Goal: Find specific page/section

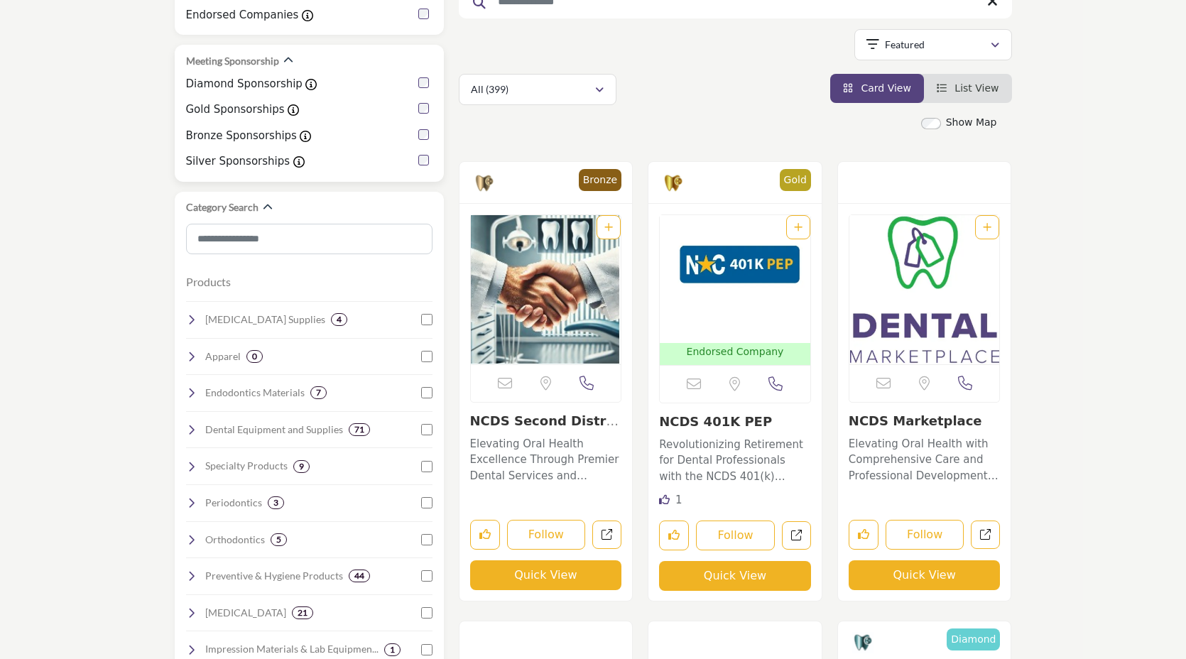
scroll to position [219, 0]
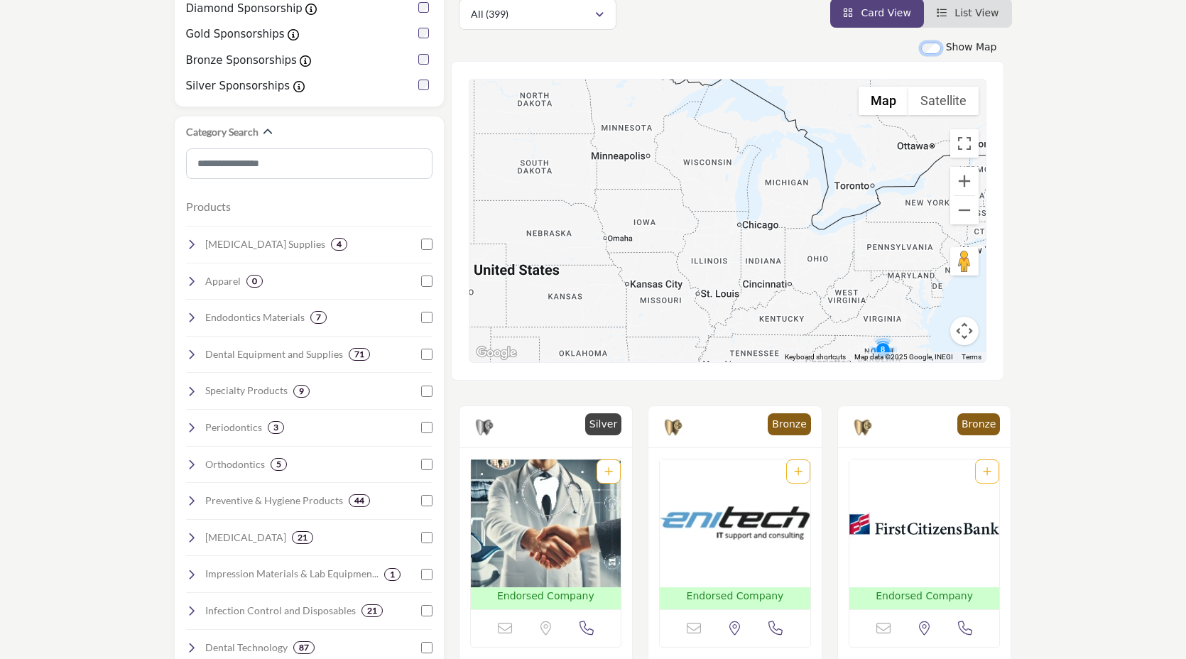
scroll to position [297, 0]
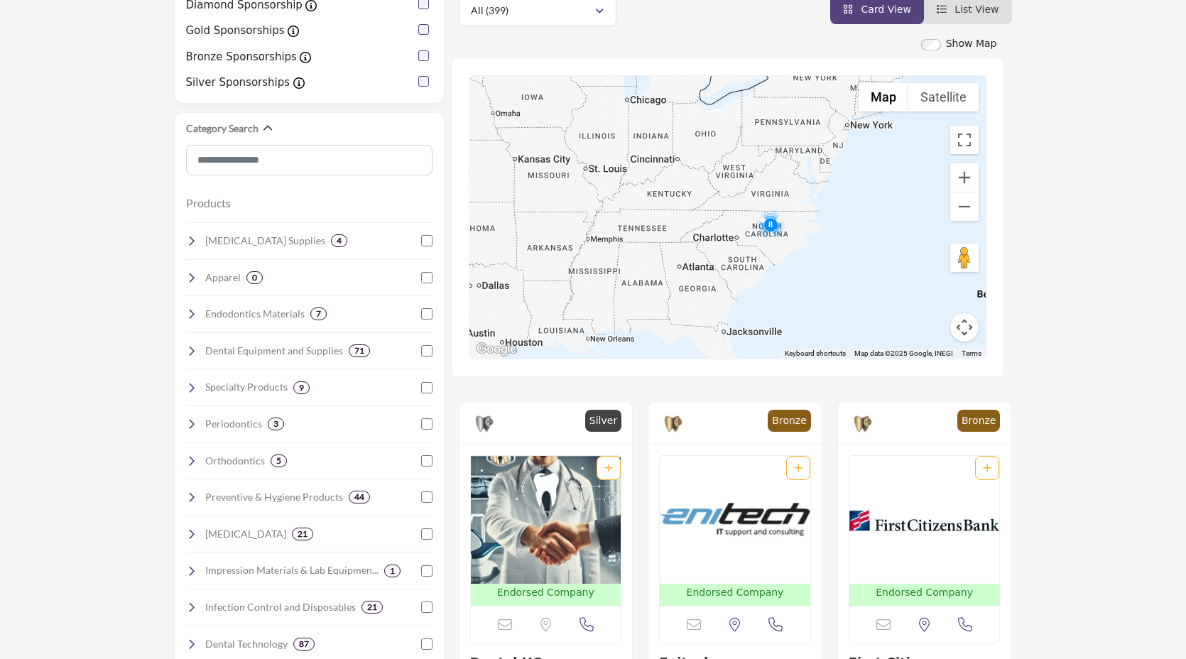
drag, startPoint x: 880, startPoint y: 237, endPoint x: 769, endPoint y: 118, distance: 162.8
click at [767, 115] on div at bounding box center [727, 217] width 516 height 283
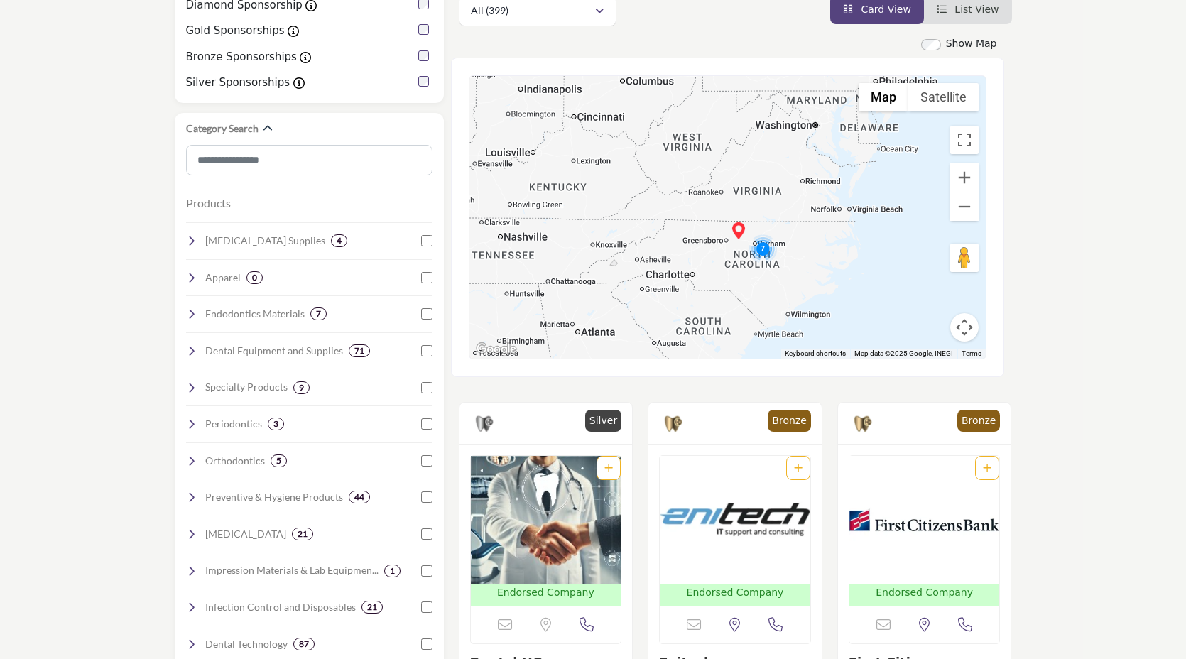
click at [760, 249] on img "Cluster of 7 locations (3 HQ, 4 Branches)\aClick to view companies" at bounding box center [762, 248] width 28 height 28
